Goal: Information Seeking & Learning: Learn about a topic

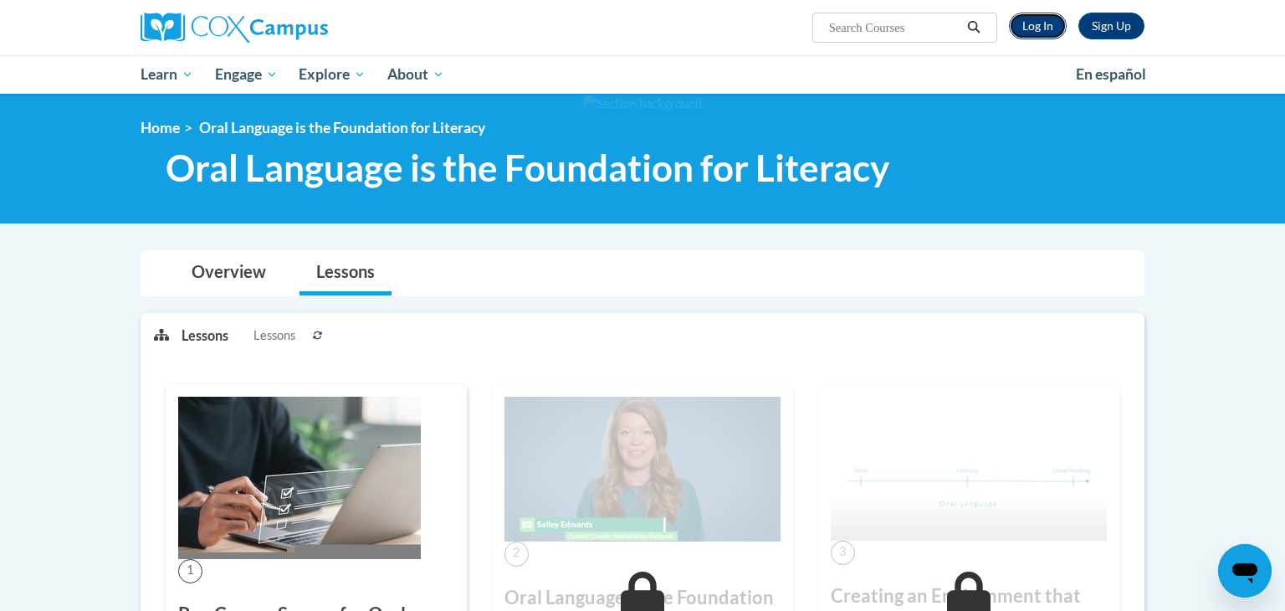
click at [1029, 23] on link "Log In" at bounding box center [1038, 26] width 58 height 27
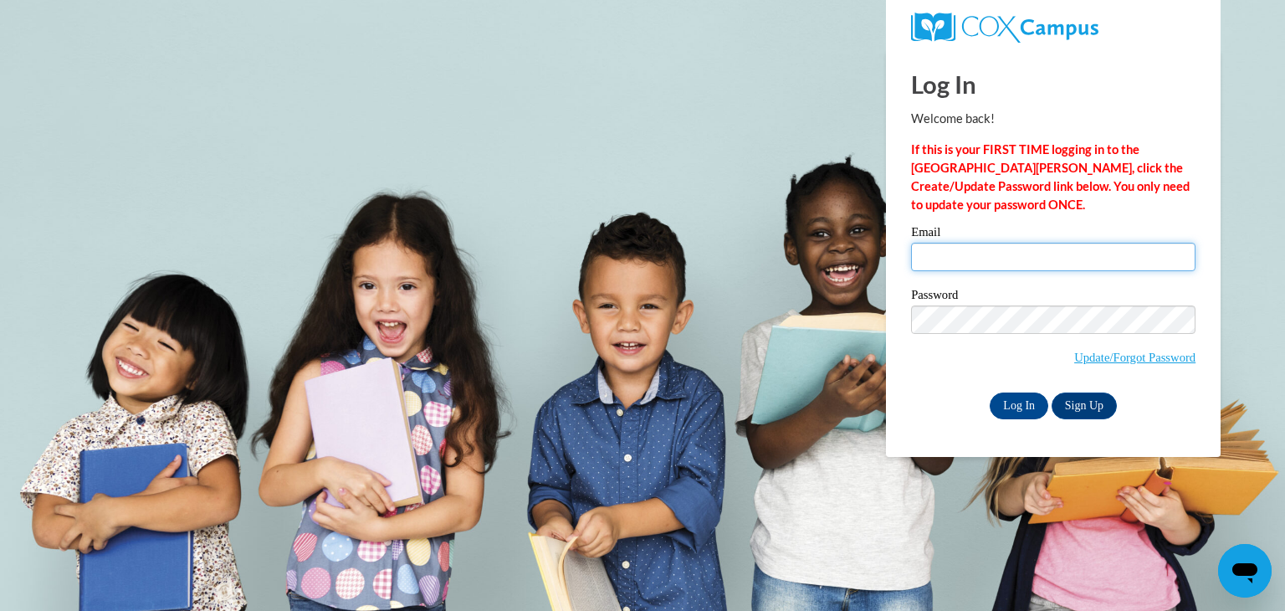
type input "[EMAIL_ADDRESS][DOMAIN_NAME]"
click at [1015, 405] on input "Log In" at bounding box center [1019, 405] width 59 height 27
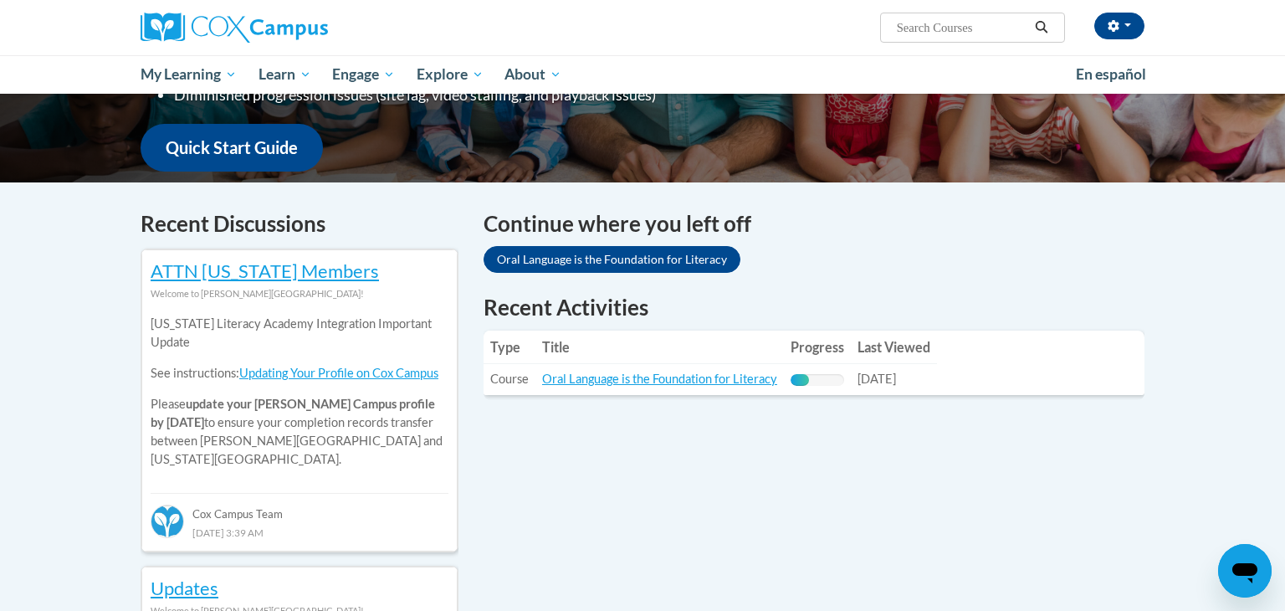
scroll to position [407, 0]
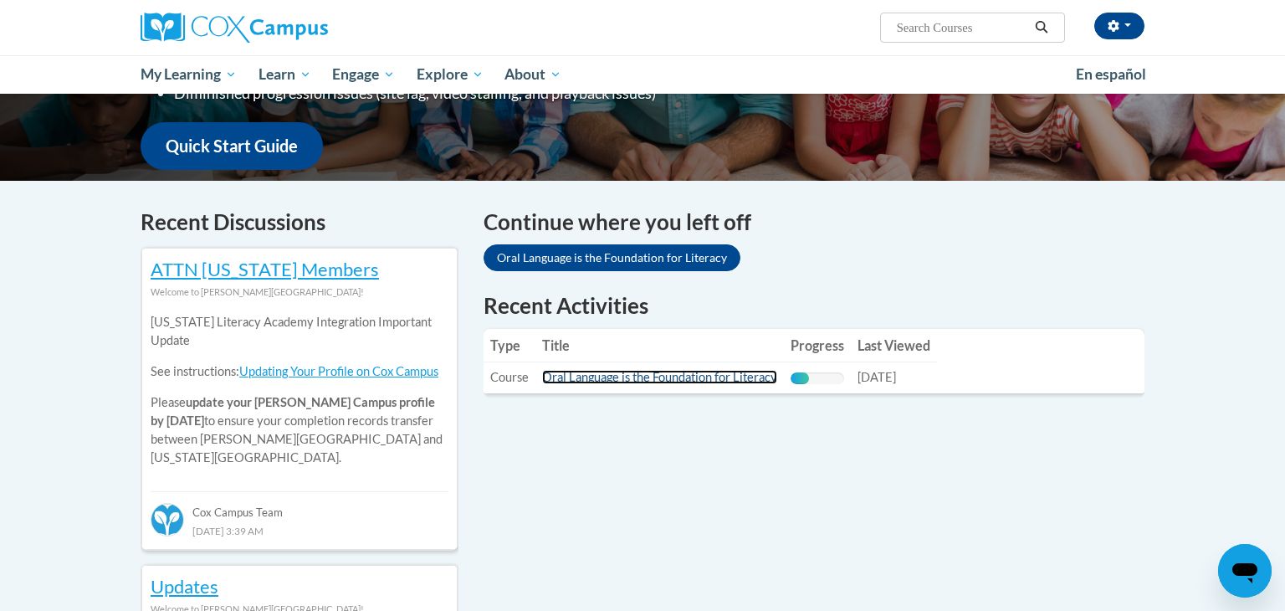
click at [637, 380] on link "Oral Language is the Foundation for Literacy" at bounding box center [659, 377] width 235 height 14
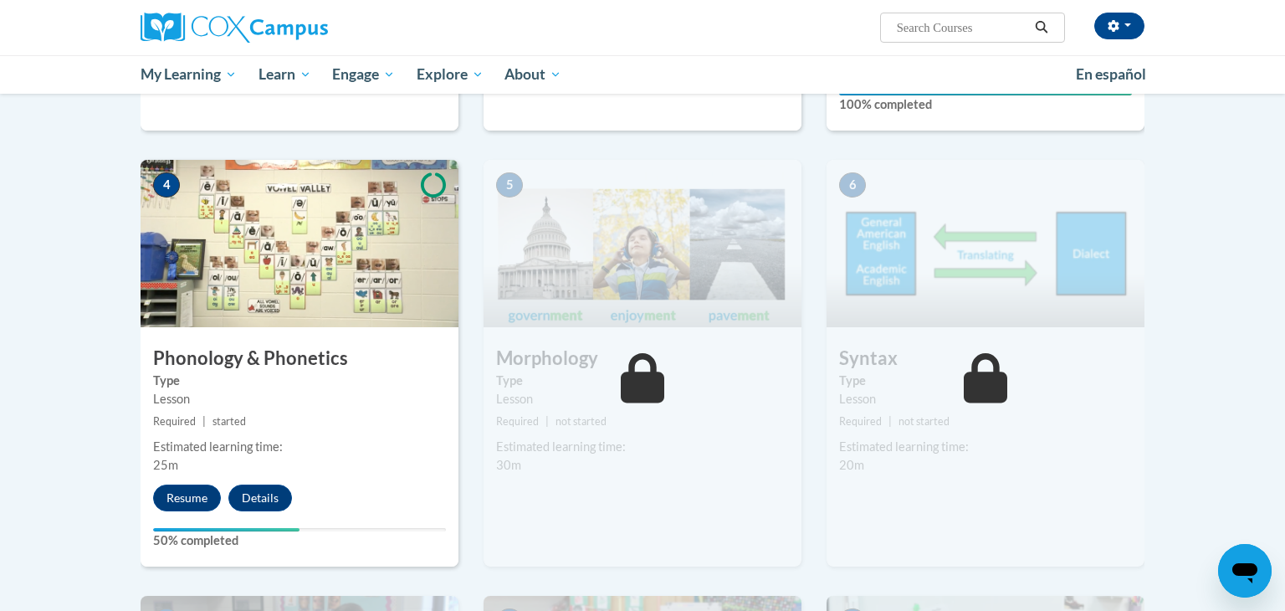
scroll to position [769, 0]
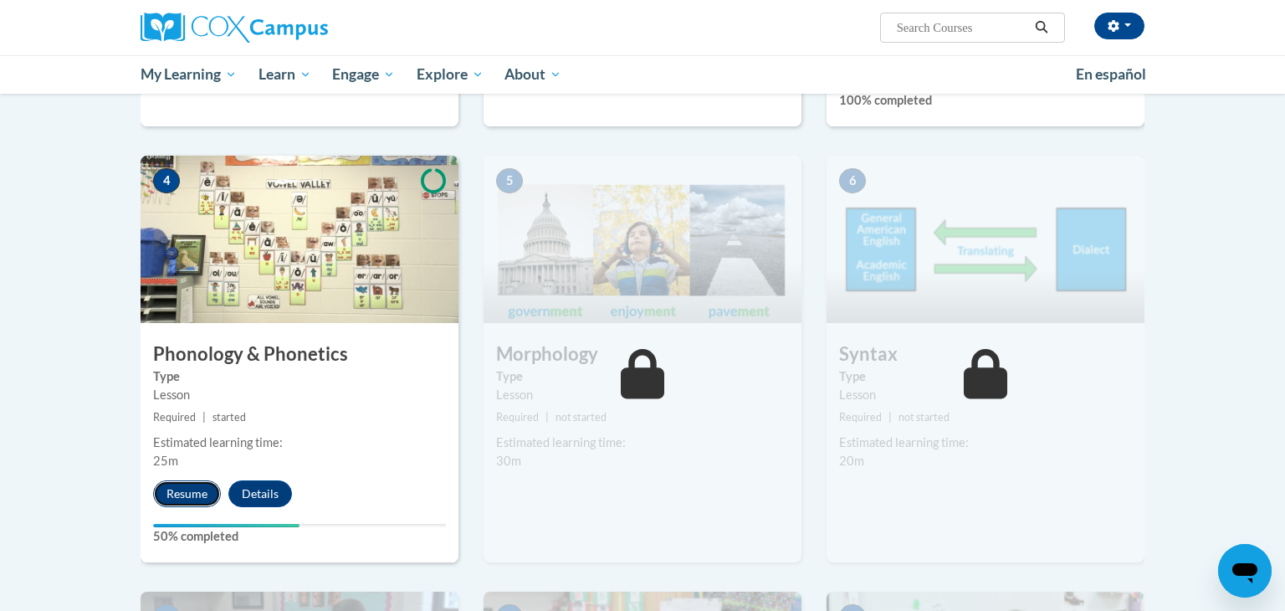
click at [180, 489] on button "Resume" at bounding box center [187, 493] width 68 height 27
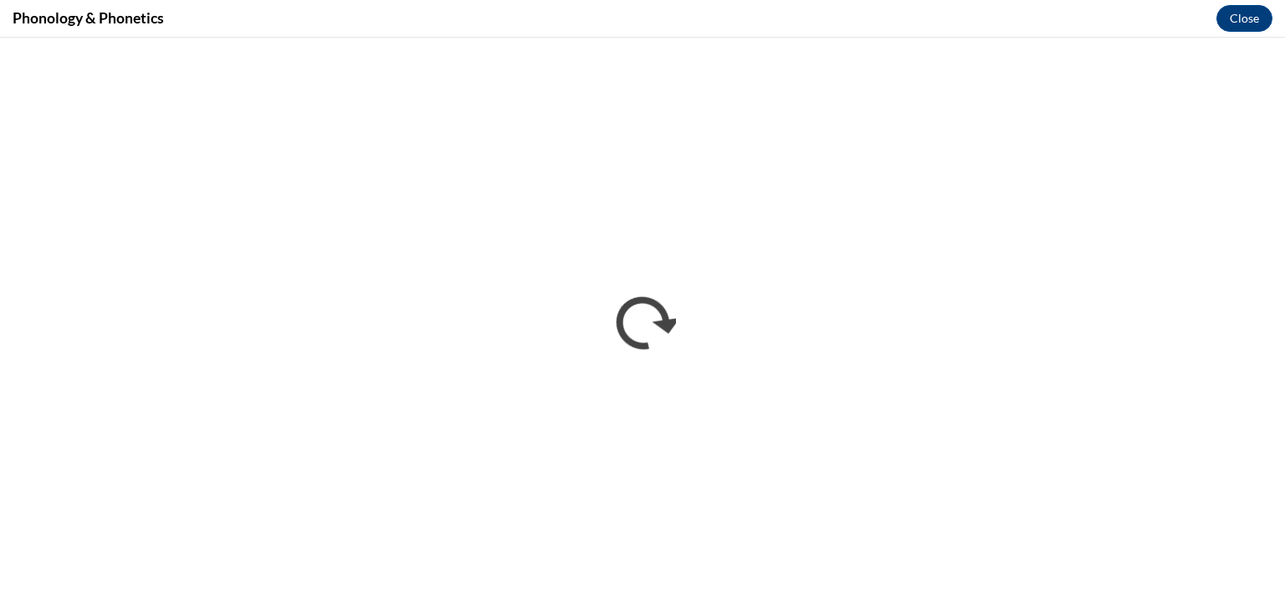
scroll to position [0, 0]
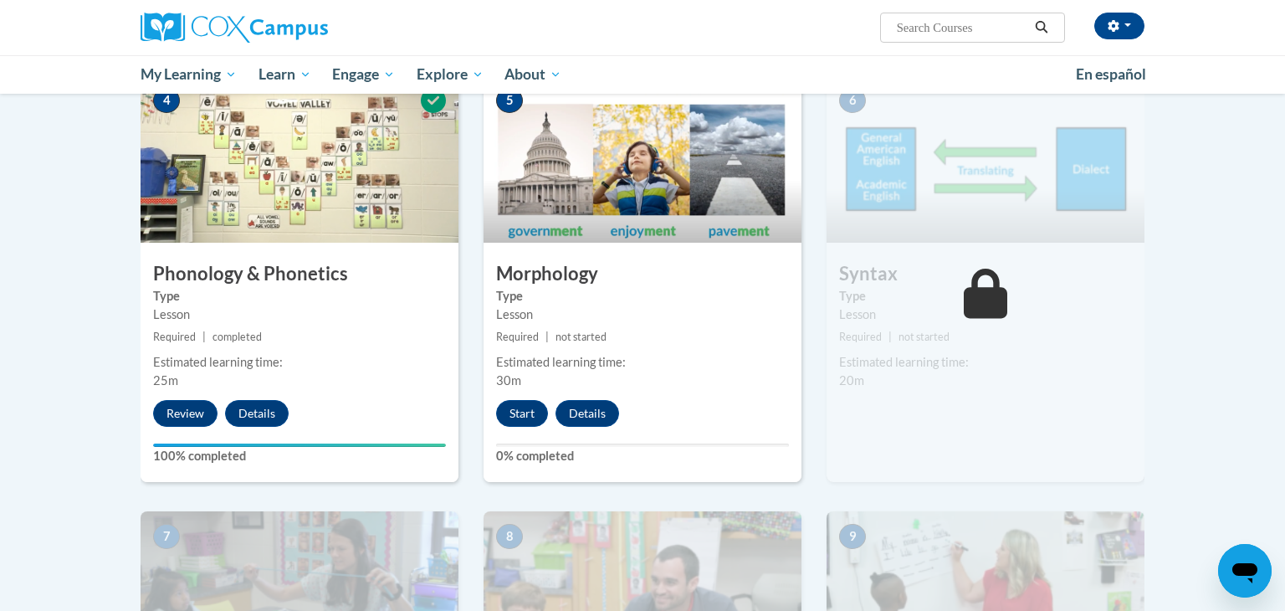
scroll to position [833, 0]
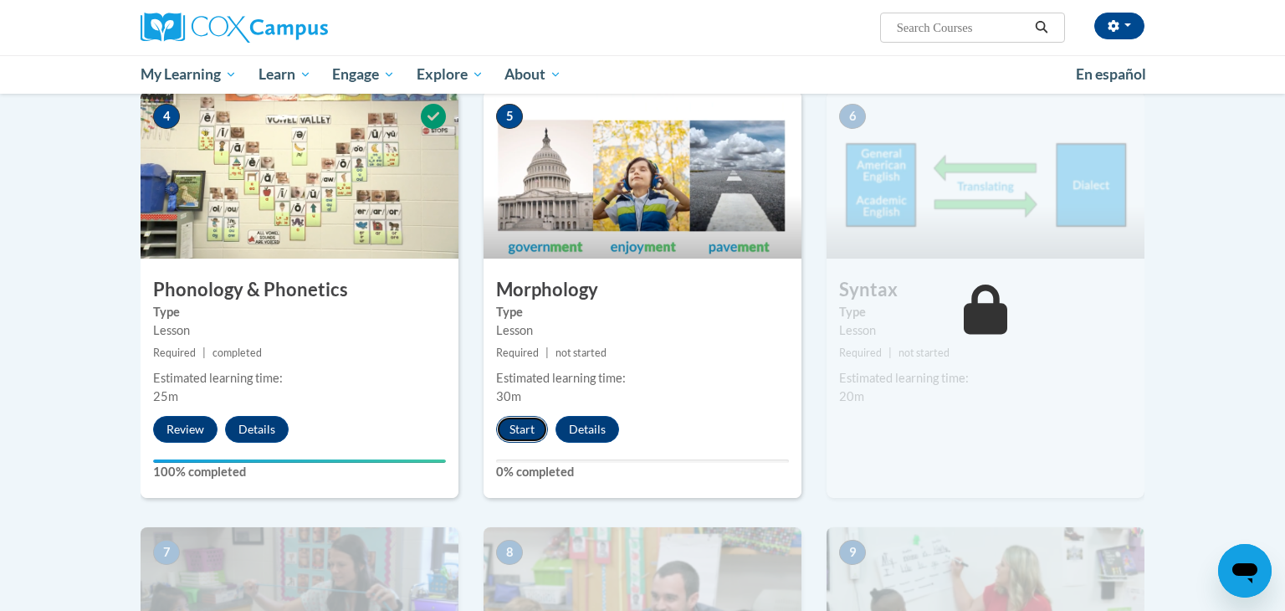
click at [521, 433] on button "Start" at bounding box center [522, 429] width 52 height 27
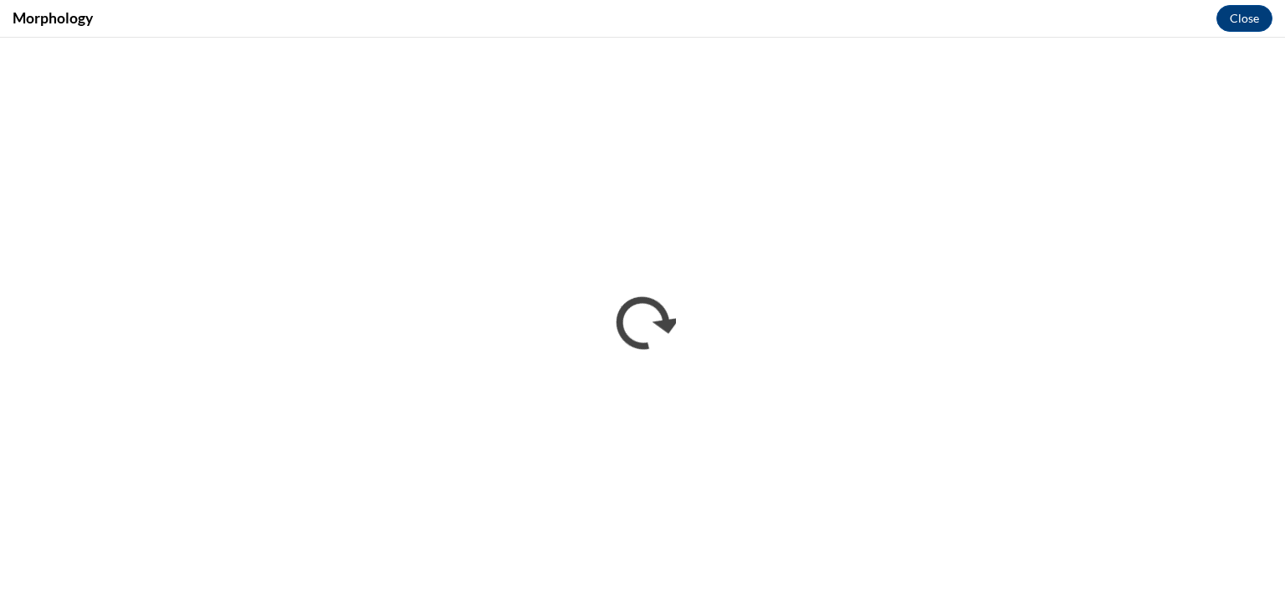
scroll to position [0, 0]
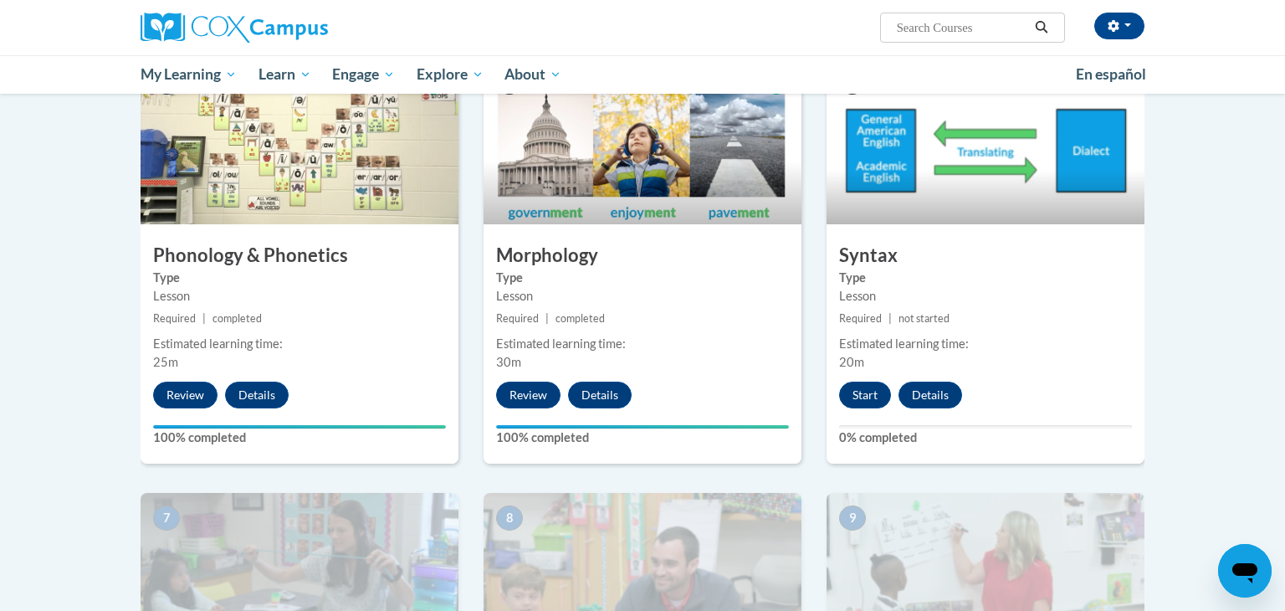
scroll to position [874, 0]
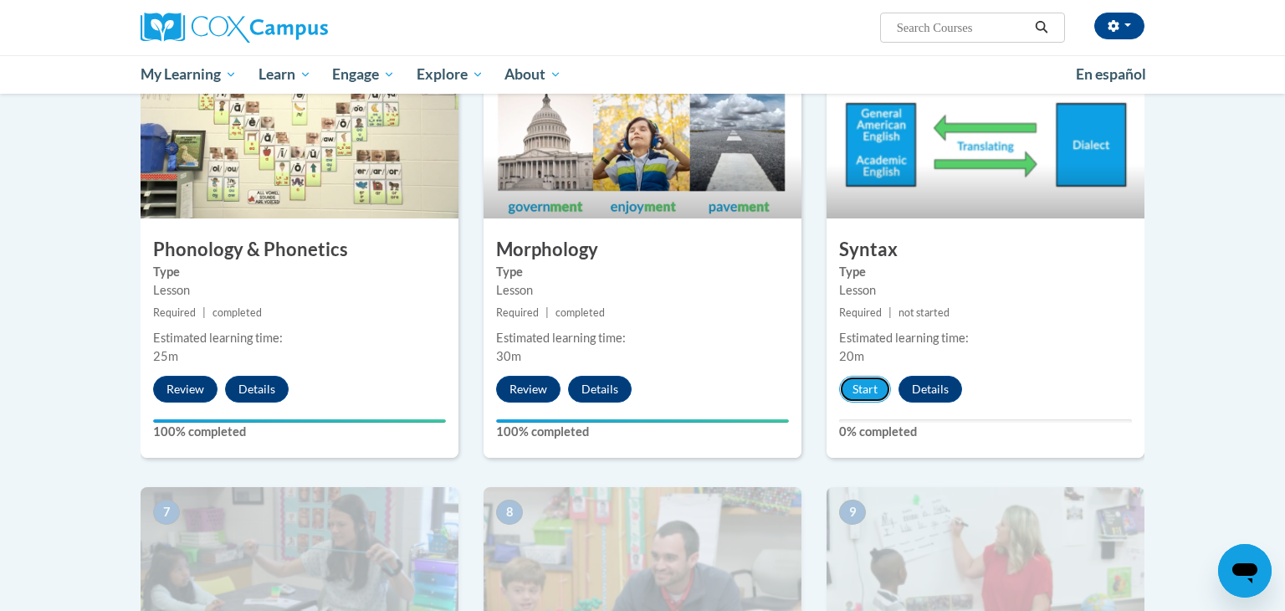
click at [859, 380] on button "Start" at bounding box center [865, 389] width 52 height 27
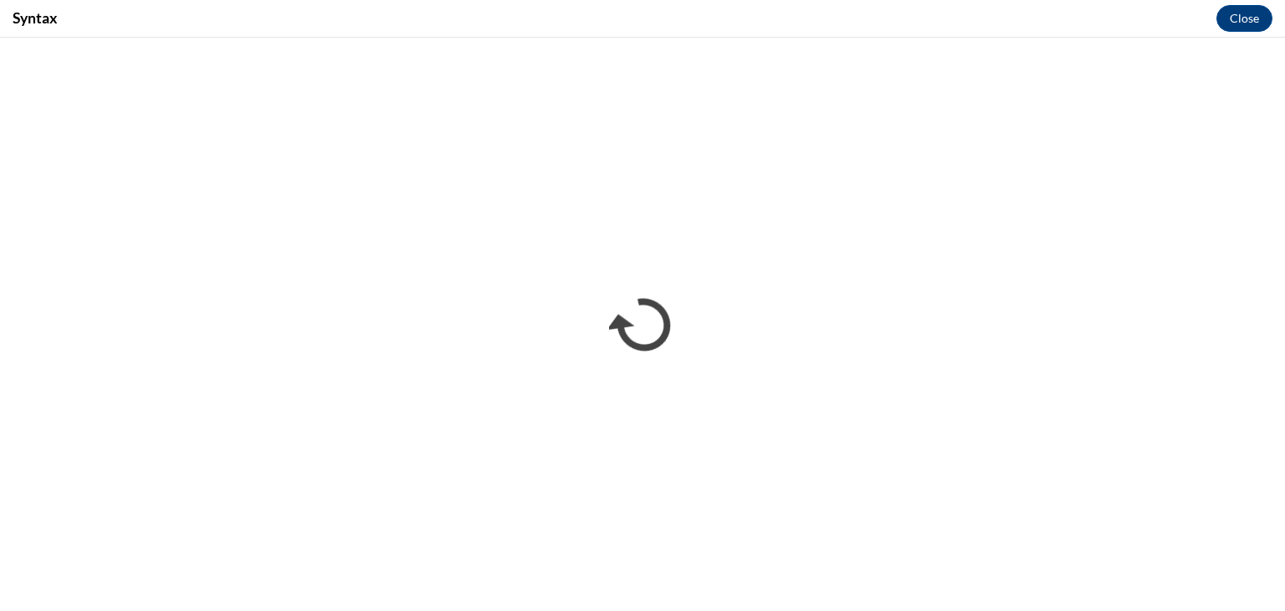
scroll to position [0, 0]
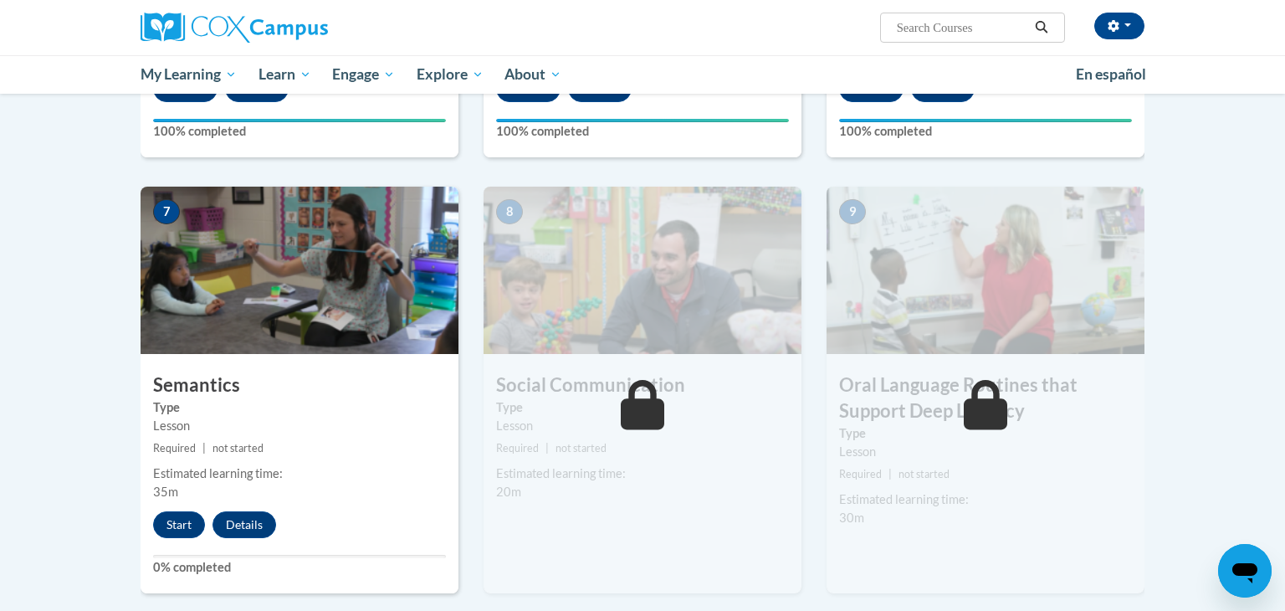
scroll to position [1173, 0]
